Goal: Task Accomplishment & Management: Manage account settings

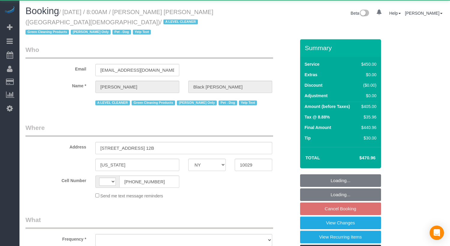
select select "NY"
select select "360"
select select "string:US"
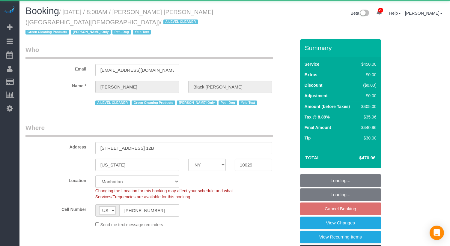
select select "object:1080"
select select "string:stripe-pm_1M6IuF4VGloSiKo7psK1qtCl"
select select "spot1"
select select "number:89"
select select "number:90"
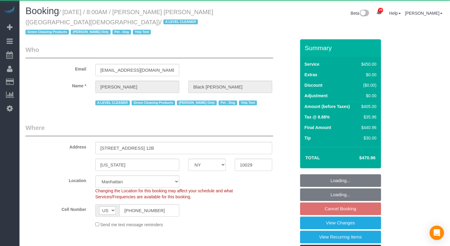
select select "number:13"
select select "number:5"
select select "number:21"
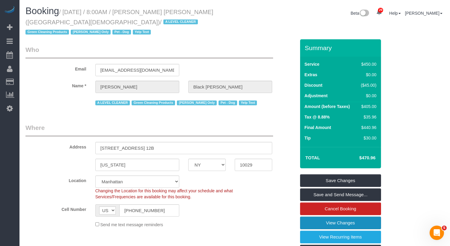
click at [350, 225] on link "View Changes" at bounding box center [340, 222] width 81 height 13
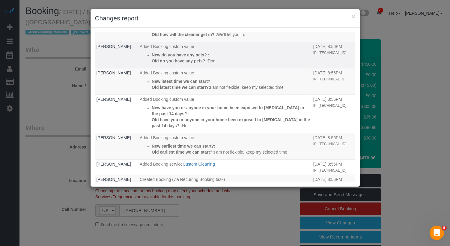
scroll to position [112, 0]
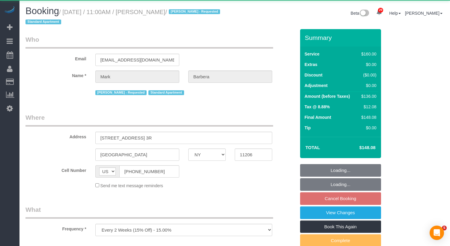
select select "NY"
select select "object:1056"
select select "string:stripe-pm_1Mo8EL4VGloSiKo7RoYxd5JT"
select select "spot64"
select select "number:89"
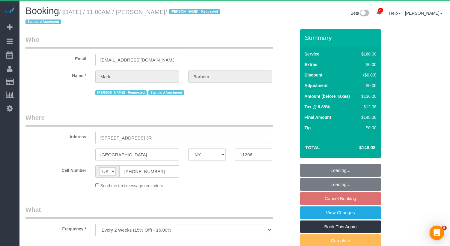
select select "number:90"
select select "number:15"
select select "number:5"
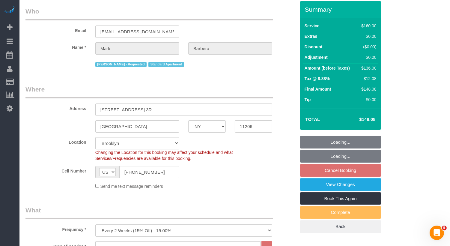
scroll to position [29, 0]
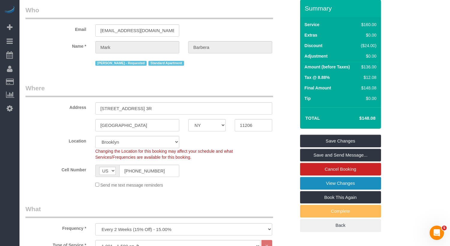
click at [335, 180] on link "View Changes" at bounding box center [340, 183] width 81 height 13
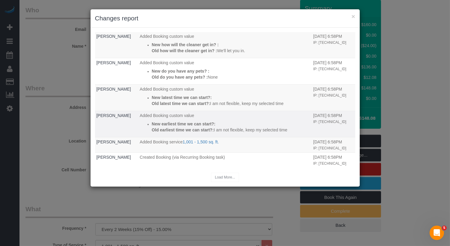
scroll to position [73, 0]
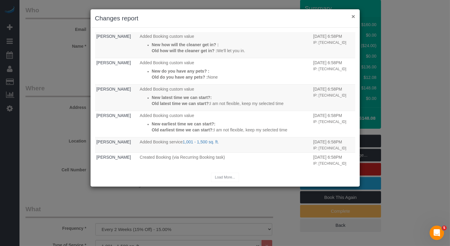
click at [353, 16] on button "×" at bounding box center [353, 16] width 4 height 6
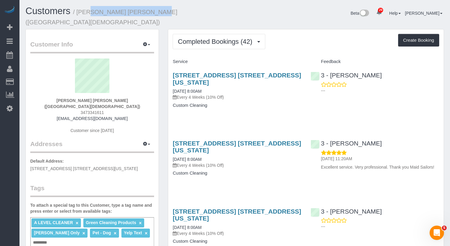
drag, startPoint x: 80, startPoint y: 13, endPoint x: 140, endPoint y: 14, distance: 60.0
click at [140, 14] on small "/ Scott Black Johnston (Fifth Avenue Presbyterian Church)" at bounding box center [101, 17] width 152 height 17
copy small "Scott Black Johnston"
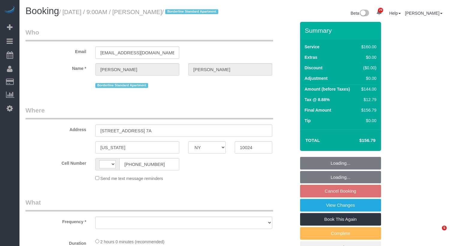
select select "NY"
select select "object:643"
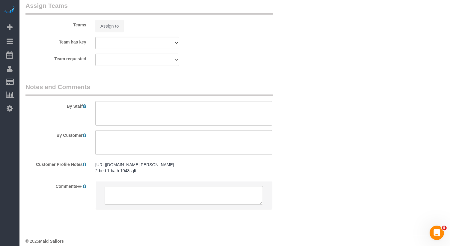
select select "string:[GEOGRAPHIC_DATA]"
select select "number:89"
select select "number:90"
select select "number:15"
select select "number:5"
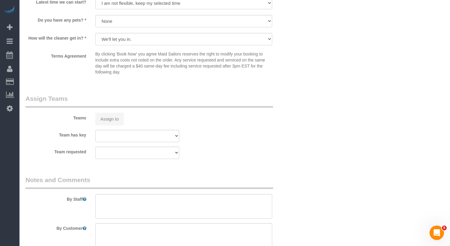
select select "spot2"
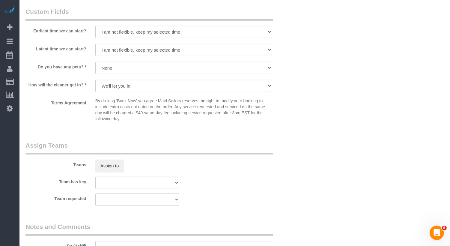
select select "object:1462"
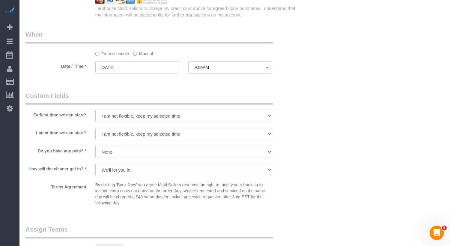
select select "string:stripe-pm_1RxG3D4VGloSiKo7JLQddXfy"
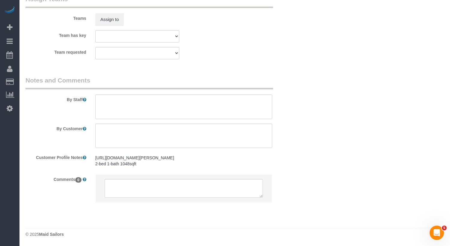
scroll to position [702, 0]
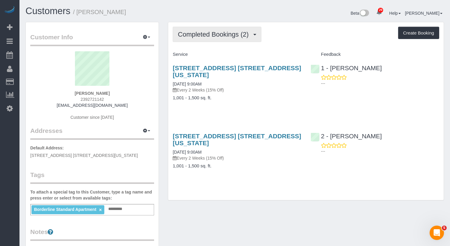
click at [215, 31] on span "Completed Bookings (2)" at bounding box center [215, 34] width 74 height 7
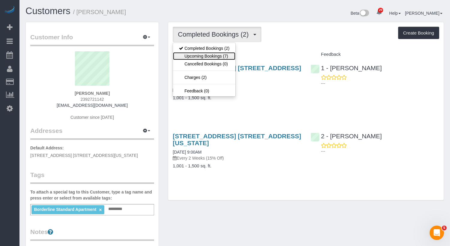
click at [212, 57] on link "Upcoming Bookings (7)" at bounding box center [204, 56] width 62 height 8
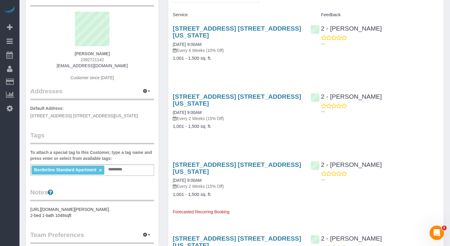
scroll to position [40, 0]
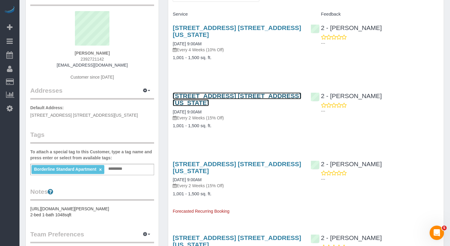
click at [202, 97] on link "[STREET_ADDRESS] [STREET_ADDRESS][US_STATE]" at bounding box center [237, 99] width 128 height 14
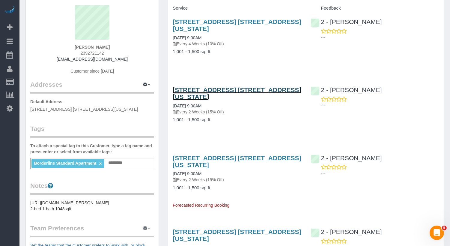
scroll to position [0, 0]
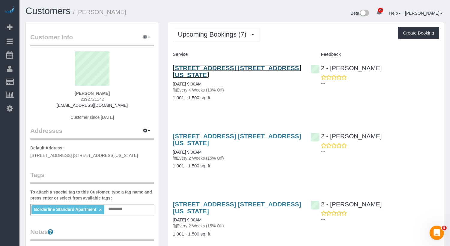
click at [211, 66] on link "[STREET_ADDRESS] [STREET_ADDRESS][US_STATE]" at bounding box center [237, 71] width 128 height 14
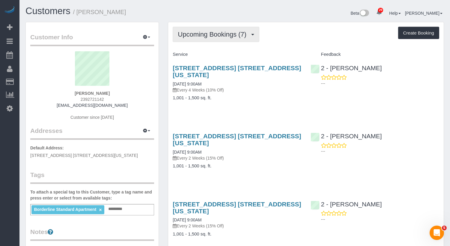
click at [216, 37] on button "Upcoming Bookings (7)" at bounding box center [216, 34] width 87 height 15
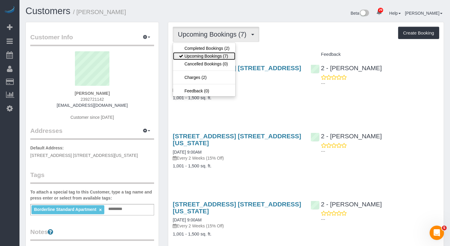
click at [215, 58] on link "Upcoming Bookings (7)" at bounding box center [204, 56] width 62 height 8
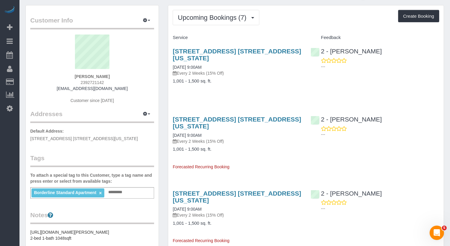
scroll to position [23, 0]
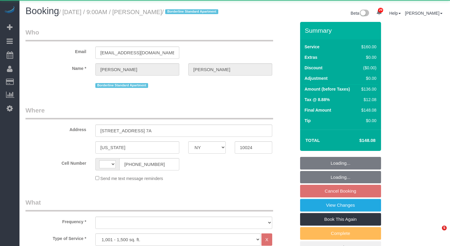
select select "NY"
select select "string:US"
select select "object:649"
select select "number:89"
select select "number:90"
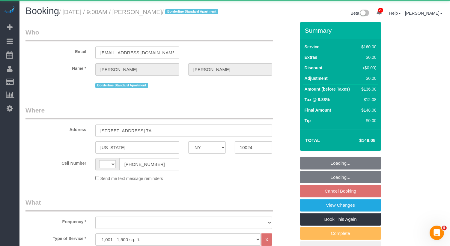
select select "number:15"
select select "number:5"
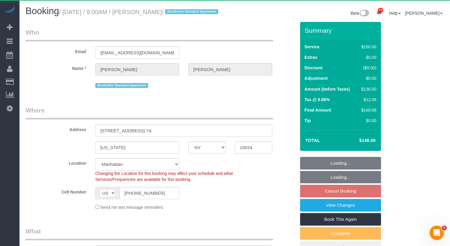
select select "object:1047"
select select "string:stripe-pm_1RxG3D4VGloSiKo7JLQddXfy"
select select "spot2"
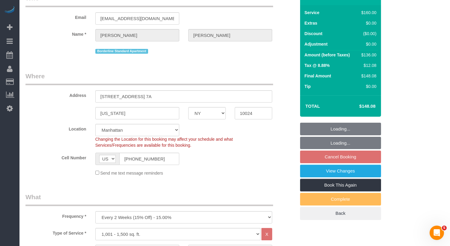
scroll to position [41, 0]
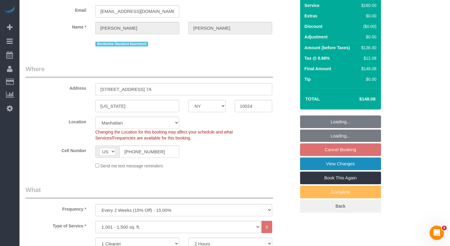
click at [324, 168] on link "View Changes" at bounding box center [340, 163] width 81 height 13
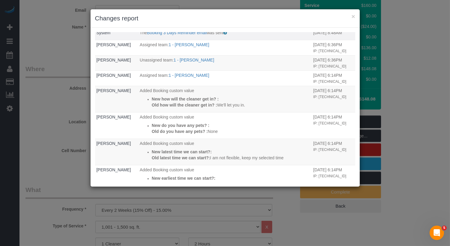
scroll to position [0, 0]
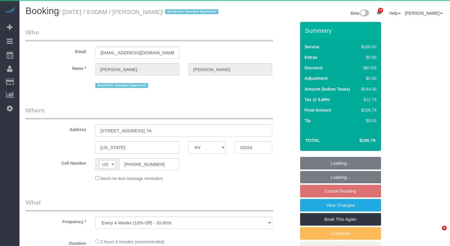
select select "NY"
select select "object:1047"
select select "spot2"
select select "number:89"
select select "number:90"
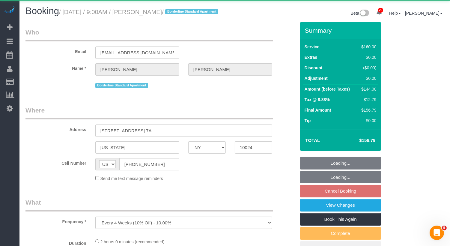
select select "number:15"
select select "number:5"
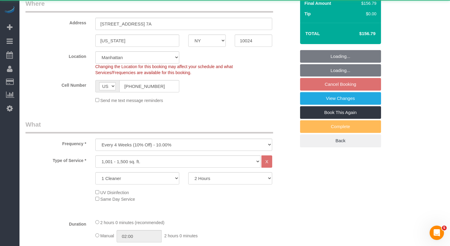
scroll to position [131, 0]
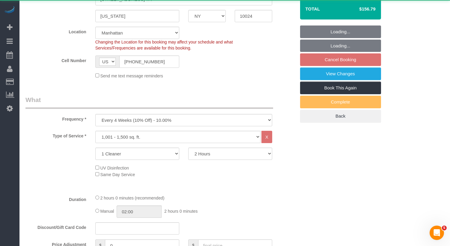
select select "string:stripe-pm_1RxG3D4VGloSiKo7JLQddXfy"
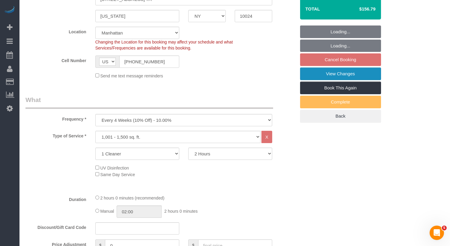
click at [335, 80] on link "View Changes" at bounding box center [340, 73] width 81 height 13
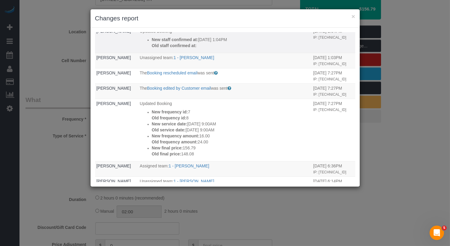
scroll to position [57, 0]
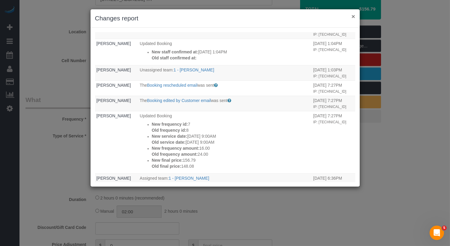
click at [354, 16] on button "×" at bounding box center [353, 16] width 4 height 6
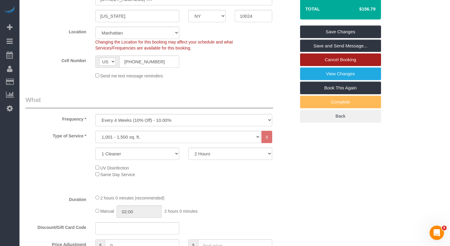
click at [325, 65] on link "Cancel Booking" at bounding box center [340, 59] width 81 height 13
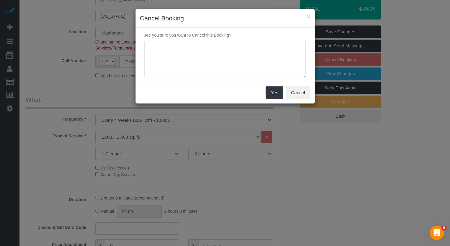
click at [234, 59] on textarea at bounding box center [224, 59] width 161 height 37
type textarea "duplicate"
click at [279, 93] on button "Yes" at bounding box center [274, 92] width 17 height 13
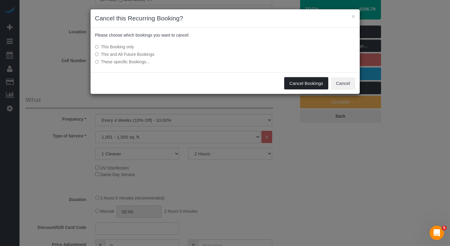
click at [296, 83] on button "Cancel Bookings" at bounding box center [306, 83] width 44 height 13
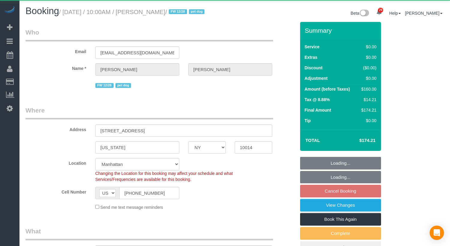
select select "NY"
select select "1"
select select "spot3"
select select "number:89"
select select "number:90"
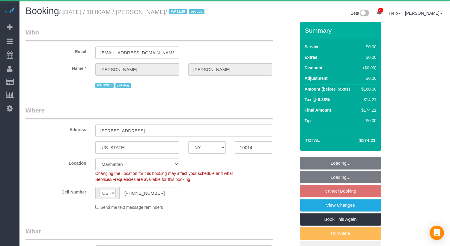
select select "number:13"
select select "number:5"
select select "string:stripe-pm_1PpWXg4VGloSiKo7I5Xh9ocu"
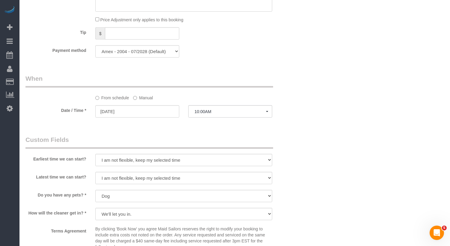
scroll to position [646, 0]
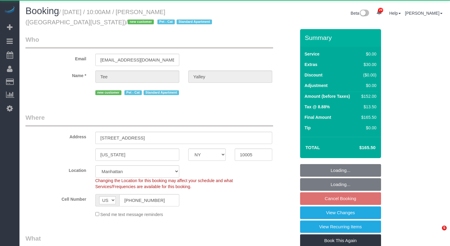
select select "NY"
select select "1"
select select "object:928"
select select "string:stripe-pm_1SCMfH4VGloSiKo7S2h2CSOQ"
select select "1"
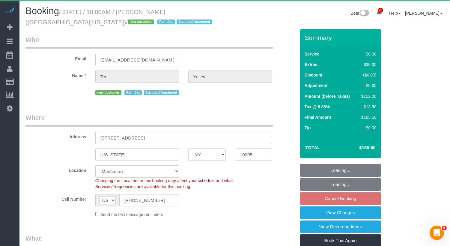
select select "spot3"
select select "number:89"
select select "number:77"
select select "number:14"
select select "number:5"
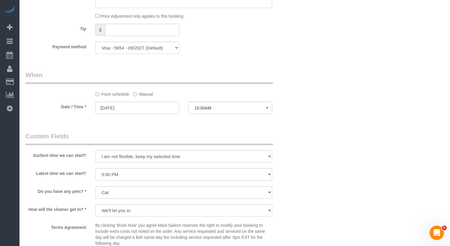
scroll to position [804, 0]
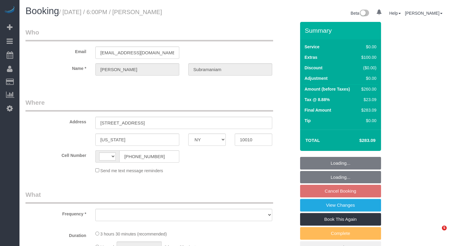
select select "NY"
select select "string:stripe-pm_1RcxrR4VGloSiKo700FPOoNV"
select select "number:89"
select select "number:79"
select select "number:15"
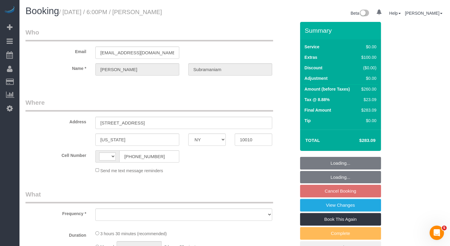
select select "number:5"
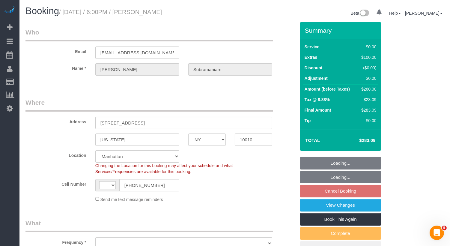
select select "string:[GEOGRAPHIC_DATA]"
select select "object:1054"
select select "1"
select select "spot11"
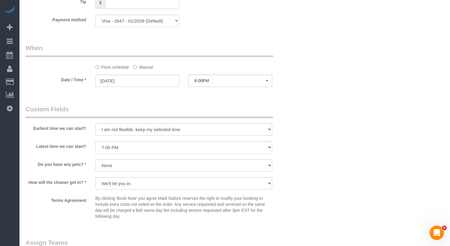
scroll to position [601, 0]
